Goal: Check status: Check status

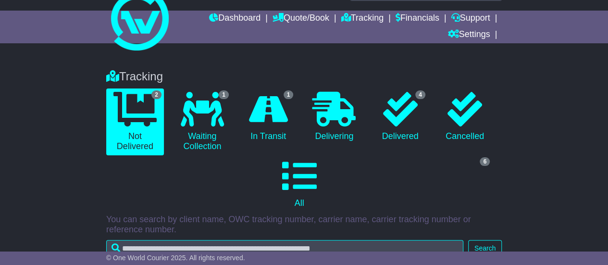
scroll to position [48, 0]
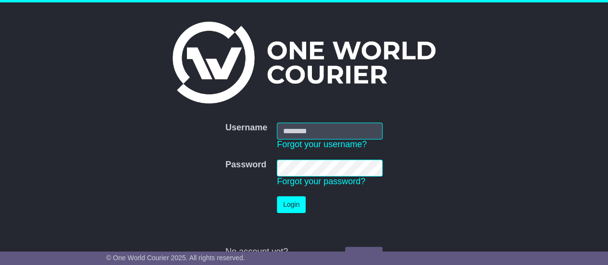
type input "**********"
click at [288, 202] on button "Login" at bounding box center [291, 204] width 29 height 17
